Goal: Complete application form

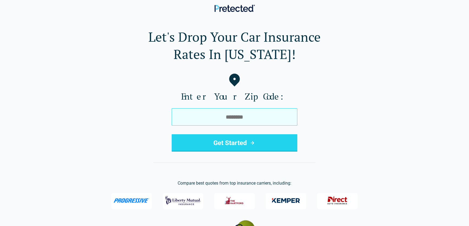
click at [242, 119] on input "tel" at bounding box center [235, 116] width 126 height 17
type input "*****"
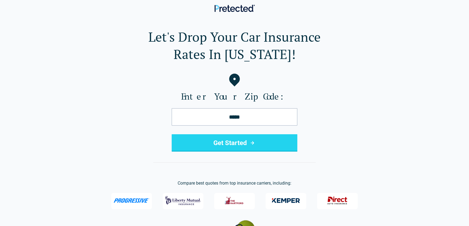
click at [279, 143] on button "Get Started" at bounding box center [235, 142] width 126 height 17
